Goal: Task Accomplishment & Management: Manage account settings

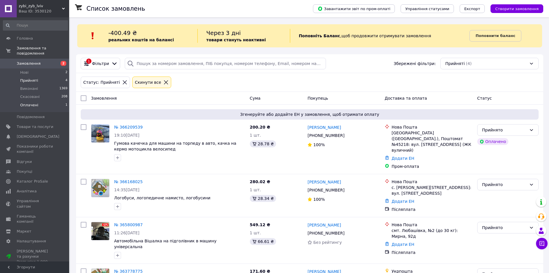
click at [50, 101] on li "Оплачені 1" at bounding box center [35, 106] width 71 height 11
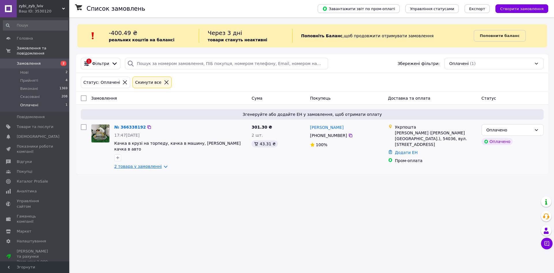
click at [142, 164] on link "2 товара у замовленні" at bounding box center [138, 166] width 48 height 5
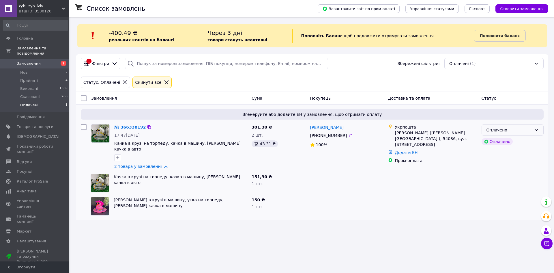
click at [505, 132] on div "Оплачено" at bounding box center [508, 130] width 45 height 6
click at [500, 146] on li "Прийнято" at bounding box center [512, 142] width 61 height 10
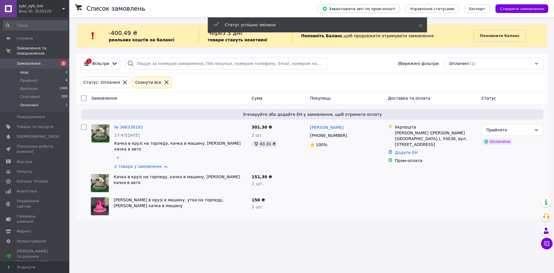
click at [30, 68] on li "Нові 2" at bounding box center [35, 72] width 71 height 8
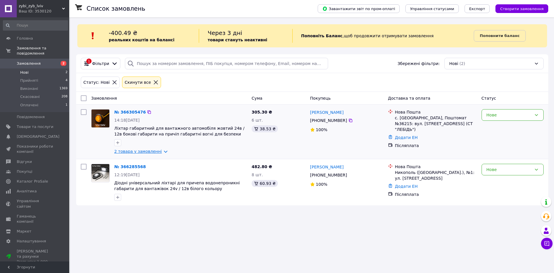
click at [147, 150] on link "2 товара у замовленні" at bounding box center [138, 151] width 48 height 5
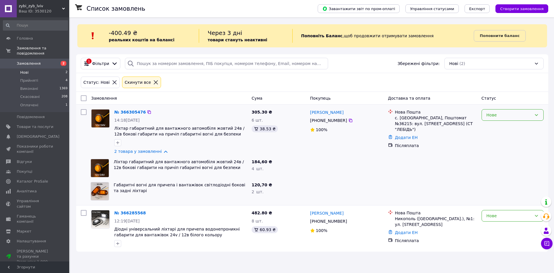
click at [503, 113] on div "Нове" at bounding box center [508, 115] width 45 height 6
click at [503, 126] on li "Прийнято" at bounding box center [512, 127] width 61 height 10
click at [509, 212] on div "Нове" at bounding box center [512, 216] width 62 height 12
click at [501, 231] on li "Прийнято" at bounding box center [512, 228] width 61 height 10
